Goal: Task Accomplishment & Management: Manage account settings

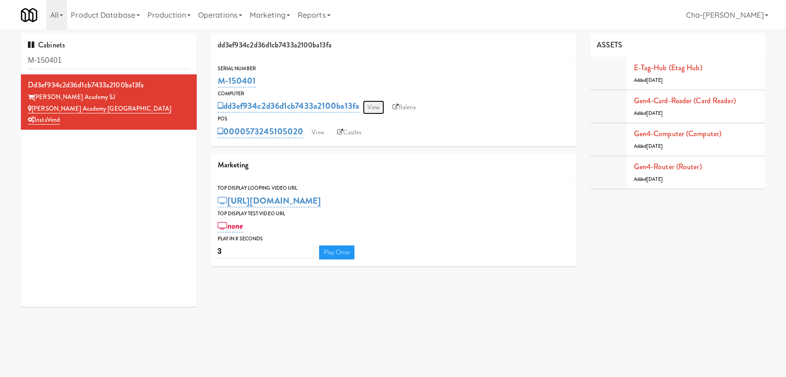
click at [372, 104] on link "View" at bounding box center [373, 107] width 21 height 14
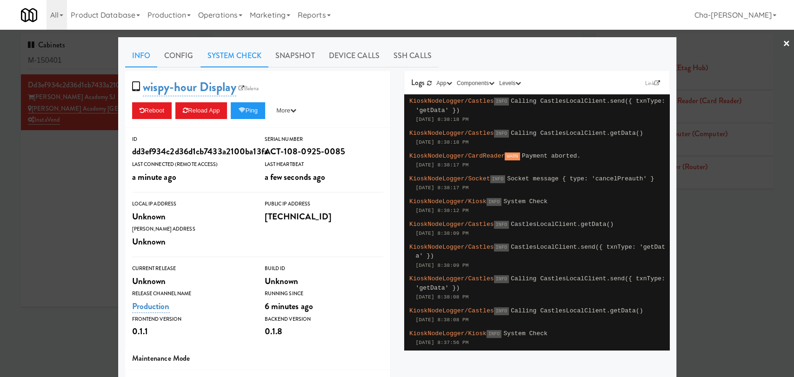
click at [236, 57] on link "System Check" at bounding box center [235, 55] width 68 height 23
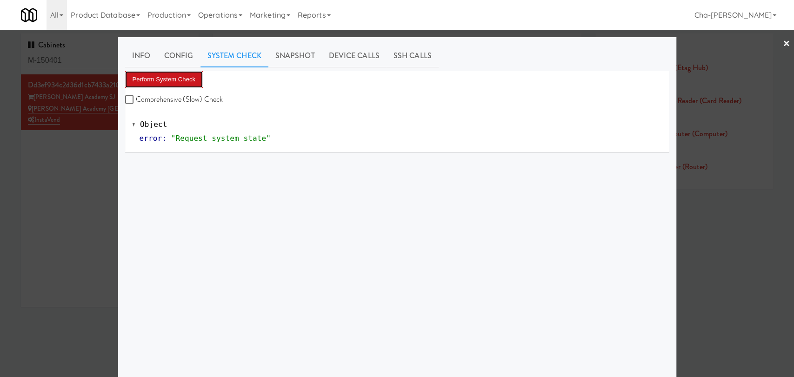
click at [195, 78] on button "Perform System Check" at bounding box center [164, 79] width 78 height 17
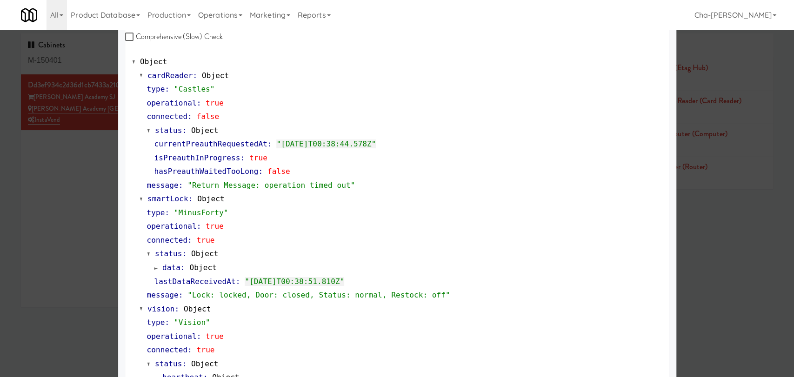
scroll to position [59, 0]
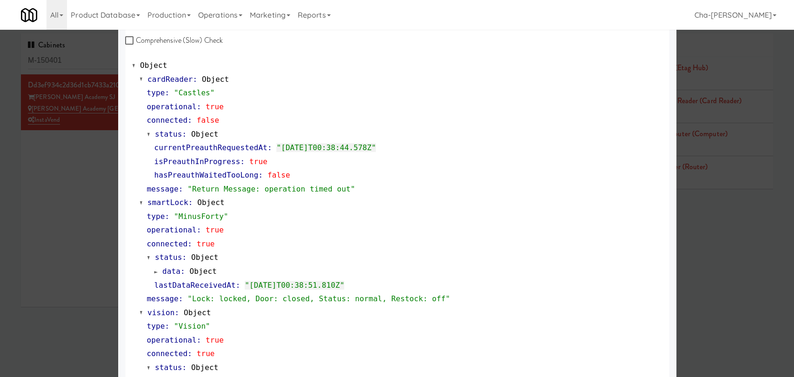
click at [97, 179] on div at bounding box center [397, 188] width 794 height 377
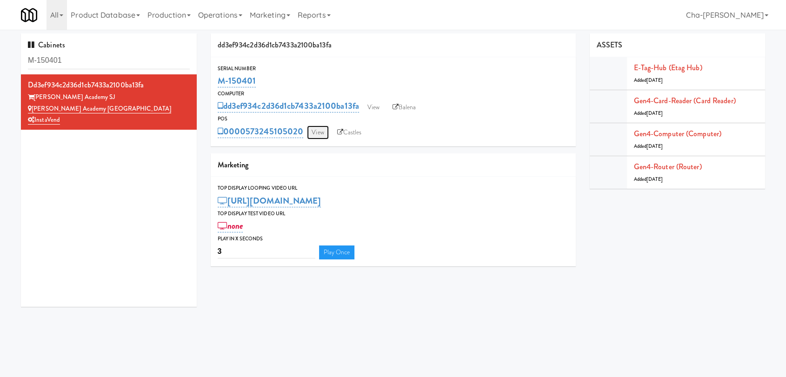
click at [315, 128] on link "View" at bounding box center [317, 133] width 21 height 14
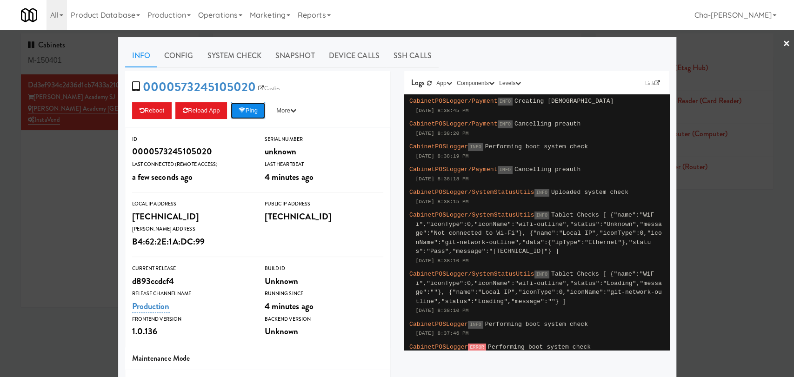
click at [252, 113] on button "Ping" at bounding box center [248, 110] width 34 height 17
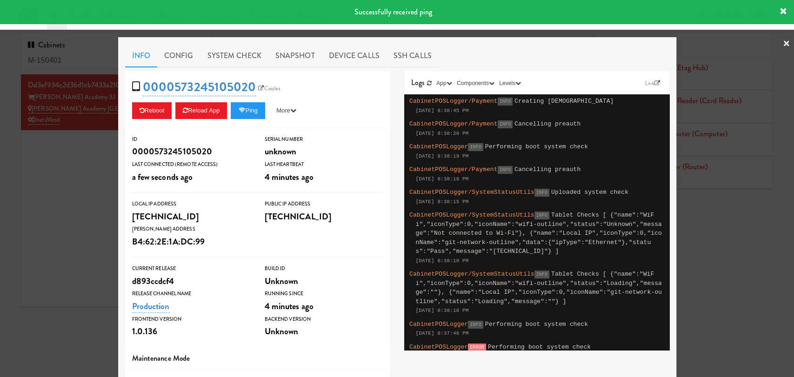
click at [110, 140] on div at bounding box center [397, 188] width 794 height 377
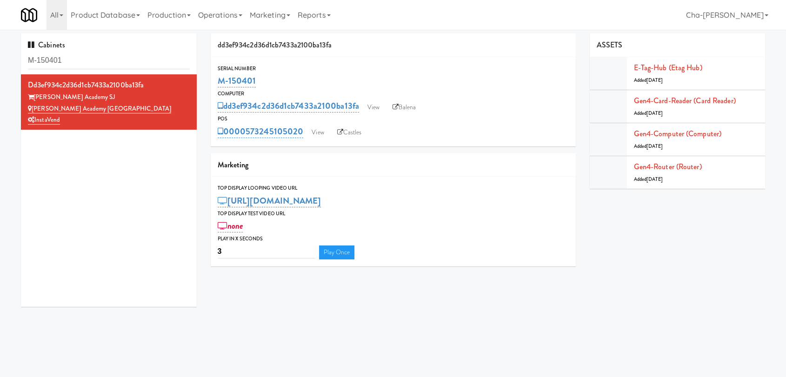
drag, startPoint x: 305, startPoint y: 144, endPoint x: 246, endPoint y: 139, distance: 59.8
click at [246, 139] on div "Serial Number M-150401 Computer dd3ef934c2d36d1cb7433a2100ba13fa View Balena PO…" at bounding box center [393, 101] width 365 height 89
copy link "573245105020"
click at [322, 133] on link "View" at bounding box center [317, 133] width 21 height 14
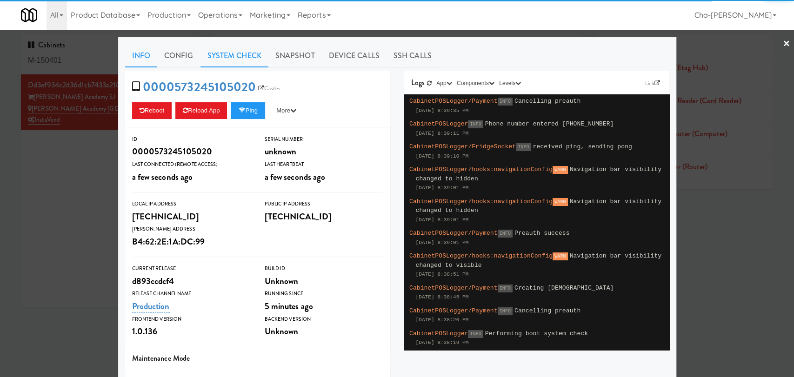
click at [228, 48] on link "System Check" at bounding box center [235, 55] width 68 height 23
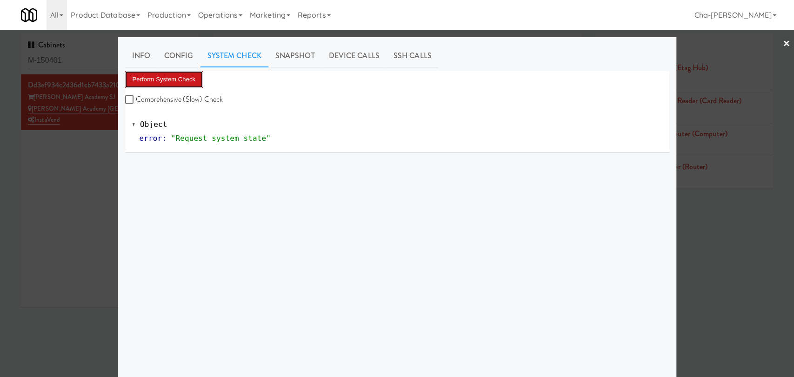
click at [175, 75] on button "Perform System Check" at bounding box center [164, 79] width 78 height 17
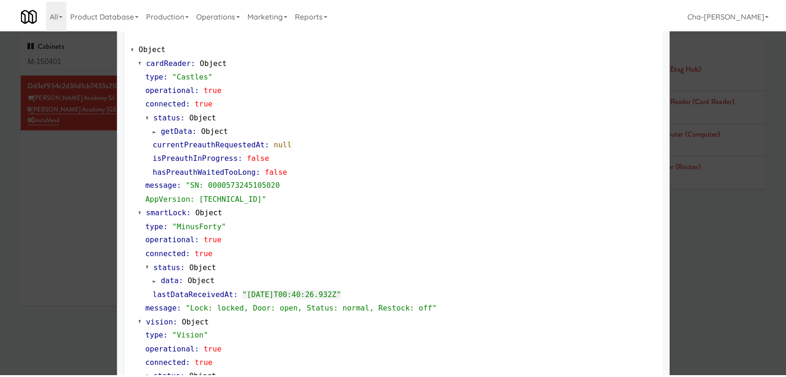
scroll to position [103, 0]
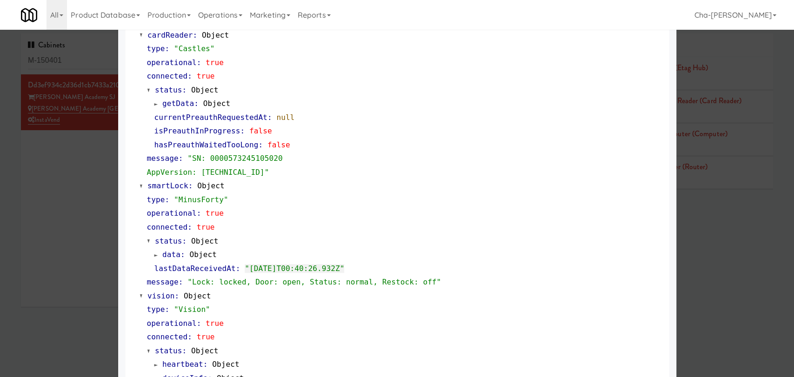
click at [77, 183] on div at bounding box center [397, 188] width 794 height 377
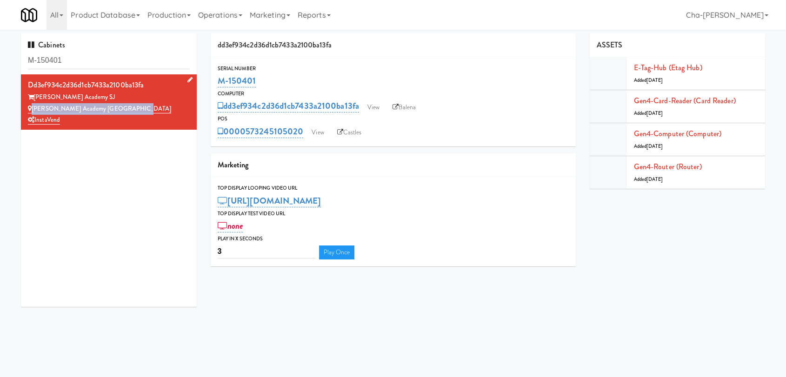
drag, startPoint x: 147, startPoint y: 106, endPoint x: 32, endPoint y: 107, distance: 115.4
click at [32, 107] on div "[PERSON_NAME] Academy [GEOGRAPHIC_DATA]" at bounding box center [109, 109] width 162 height 12
copy link "[PERSON_NAME] Academy [GEOGRAPHIC_DATA]"
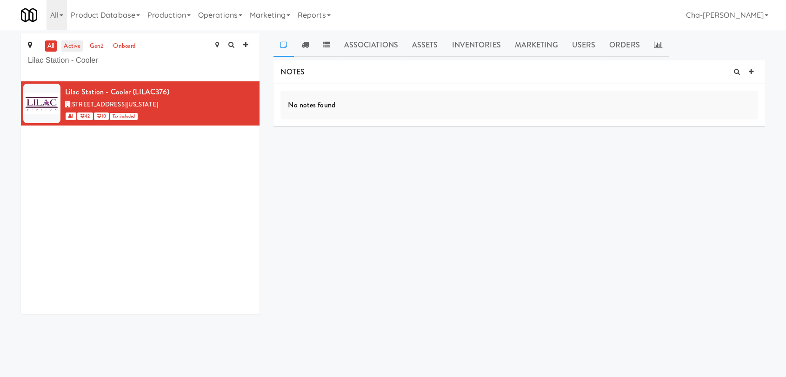
click at [72, 46] on link "active" at bounding box center [71, 46] width 21 height 12
click at [251, 85] on icon at bounding box center [253, 87] width 5 height 6
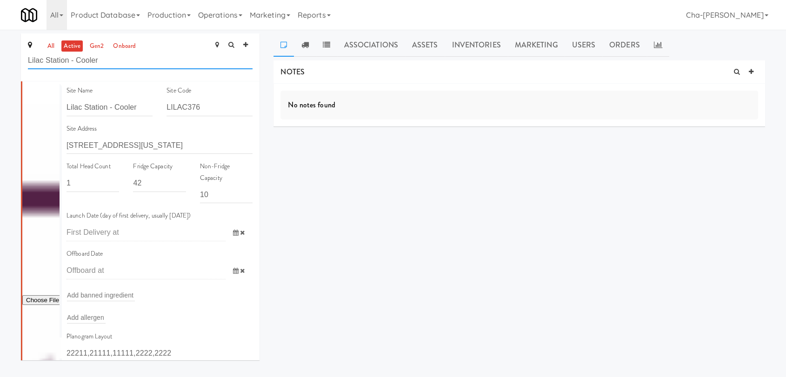
click at [105, 63] on input "Lilac Station - Cooler" at bounding box center [140, 60] width 225 height 17
paste input "[PERSON_NAME] Academy [GEOGRAPHIC_DATA]"
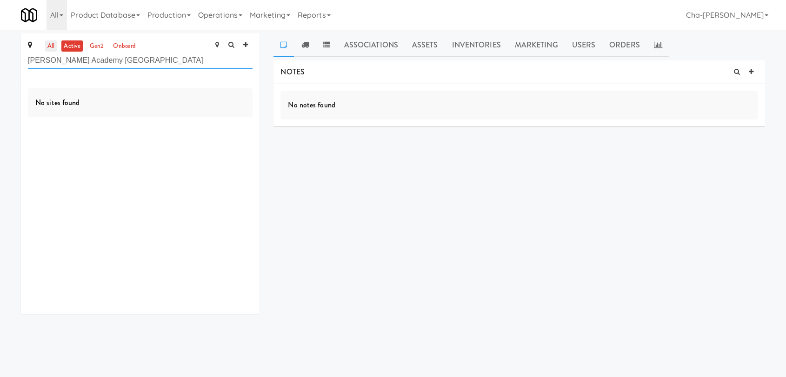
type input "[PERSON_NAME] Academy [GEOGRAPHIC_DATA]"
click at [48, 48] on link "all" at bounding box center [51, 46] width 12 height 12
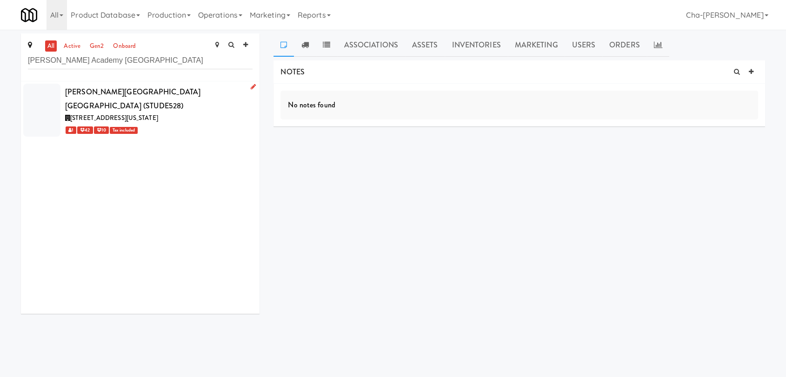
click at [247, 85] on link at bounding box center [251, 87] width 9 height 12
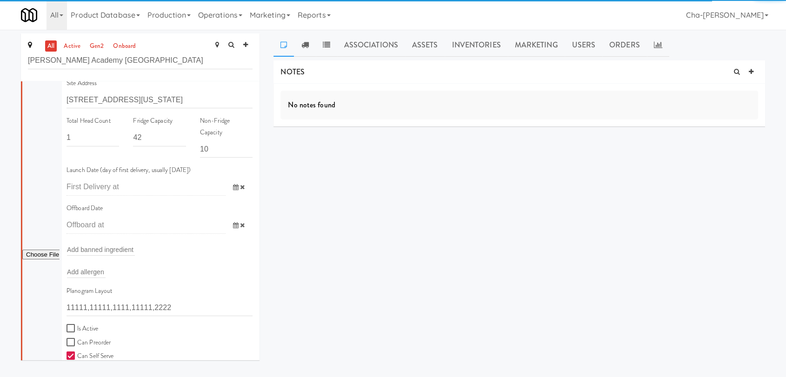
scroll to position [207, 0]
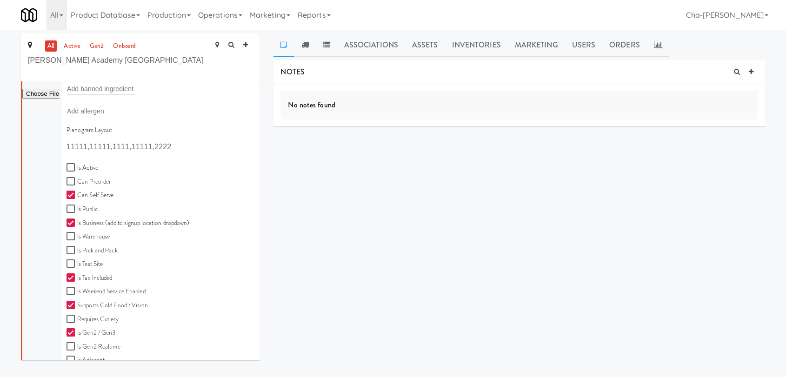
click at [95, 166] on label "Is Active" at bounding box center [83, 168] width 32 height 12
click at [77, 166] on input "Is Active" at bounding box center [72, 167] width 11 height 7
checkbox input "true"
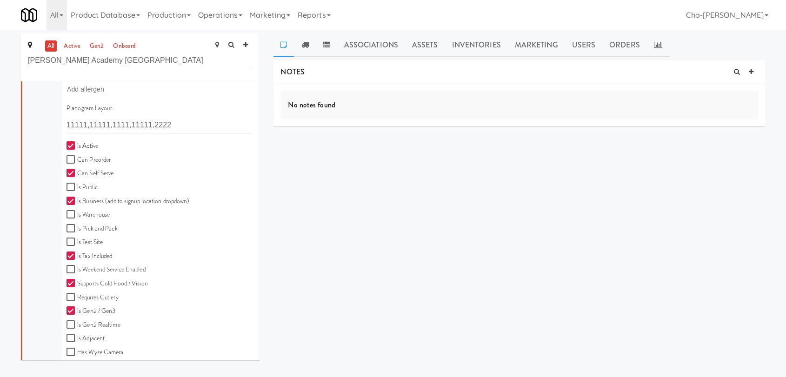
scroll to position [258, 0]
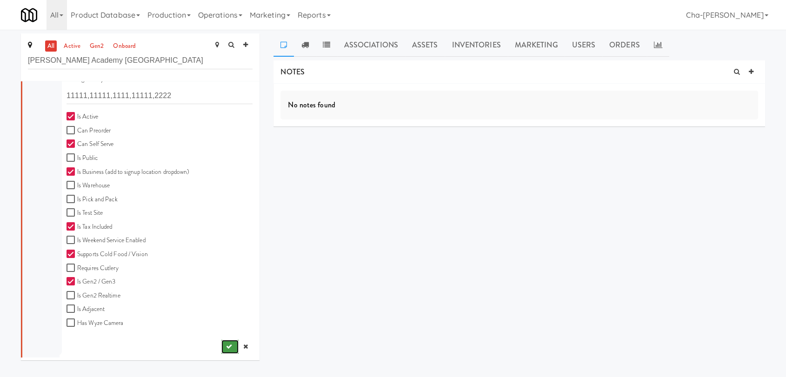
click at [221, 342] on button "submit" at bounding box center [229, 347] width 17 height 14
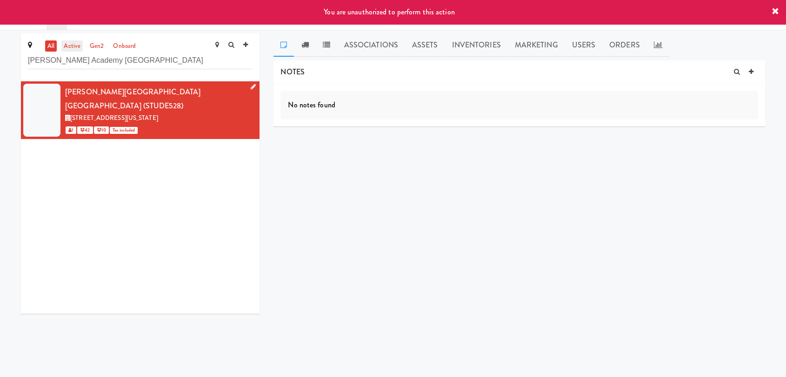
click at [67, 47] on link "active" at bounding box center [71, 46] width 21 height 12
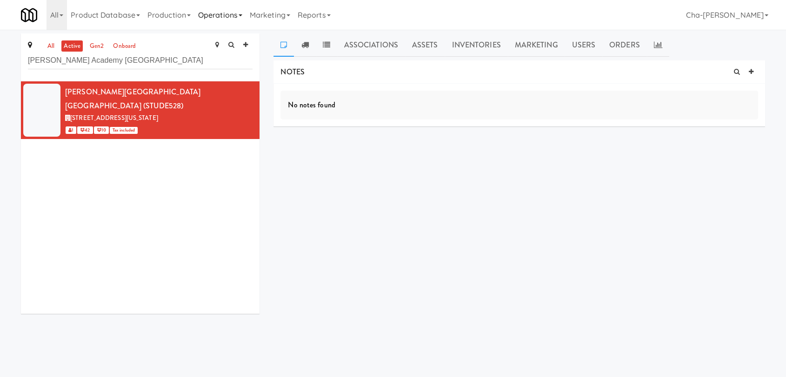
click at [224, 17] on link "Operations" at bounding box center [220, 15] width 52 height 30
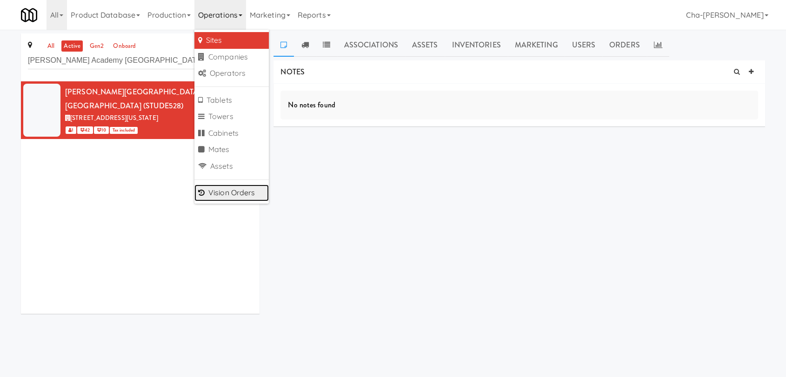
click at [238, 195] on link "Vision Orders" at bounding box center [231, 193] width 74 height 17
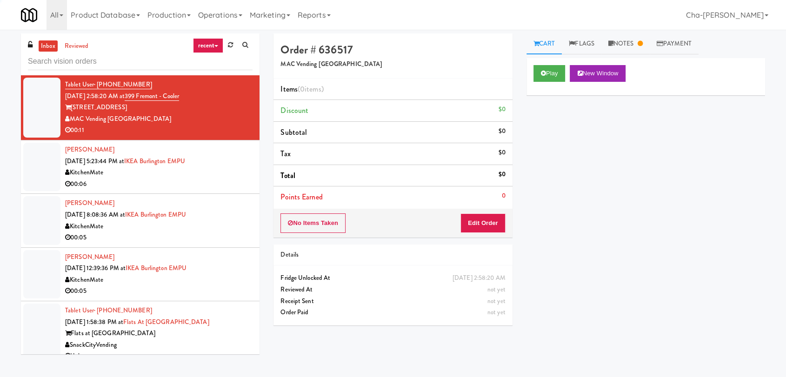
click at [73, 61] on input "text" at bounding box center [140, 61] width 225 height 17
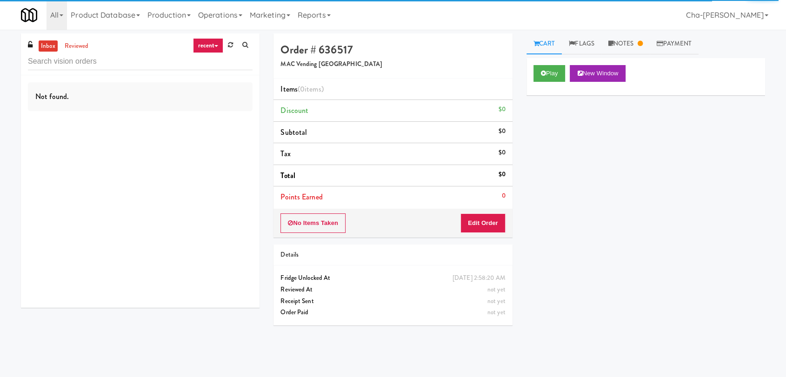
click at [111, 59] on input "text" at bounding box center [140, 61] width 225 height 17
type input "Gurnick Academy SJ Student Loung"
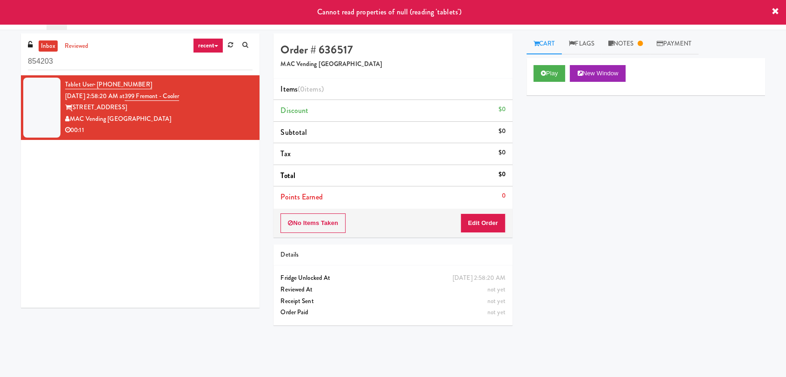
click at [97, 65] on input "854203" at bounding box center [140, 61] width 225 height 17
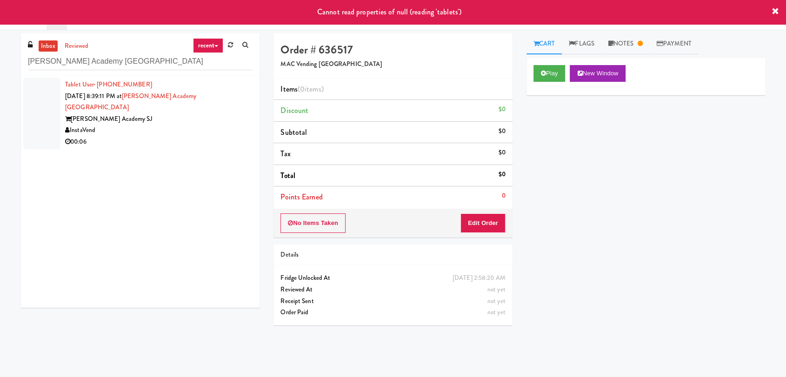
type input "[PERSON_NAME] Academy [GEOGRAPHIC_DATA]"
click at [174, 125] on div "InstaVend" at bounding box center [158, 131] width 187 height 12
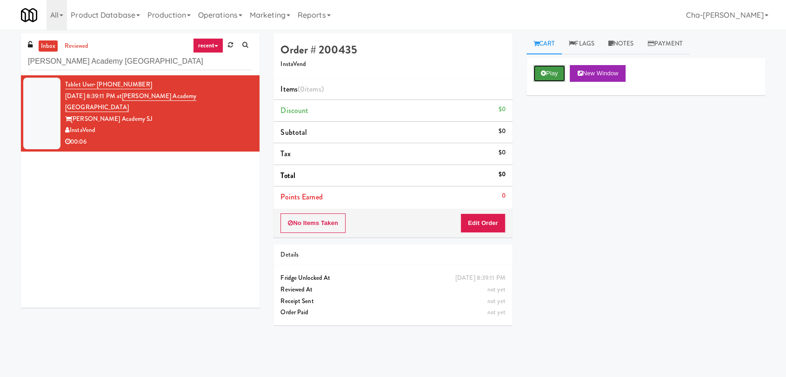
click at [549, 80] on button "Play" at bounding box center [550, 73] width 32 height 17
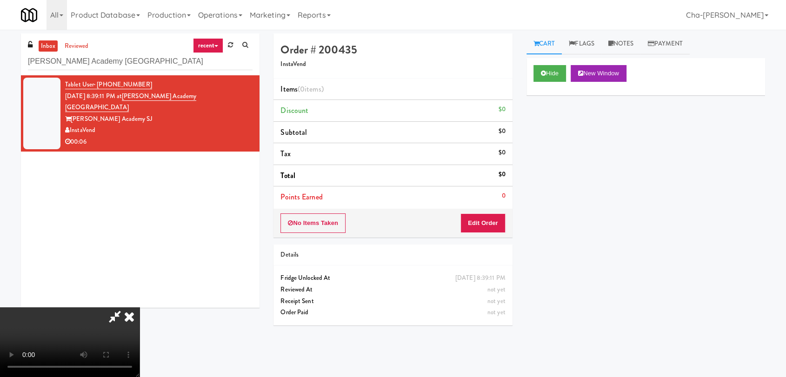
click at [140, 308] on icon at bounding box center [129, 317] width 20 height 19
